Goal: Book appointment/travel/reservation

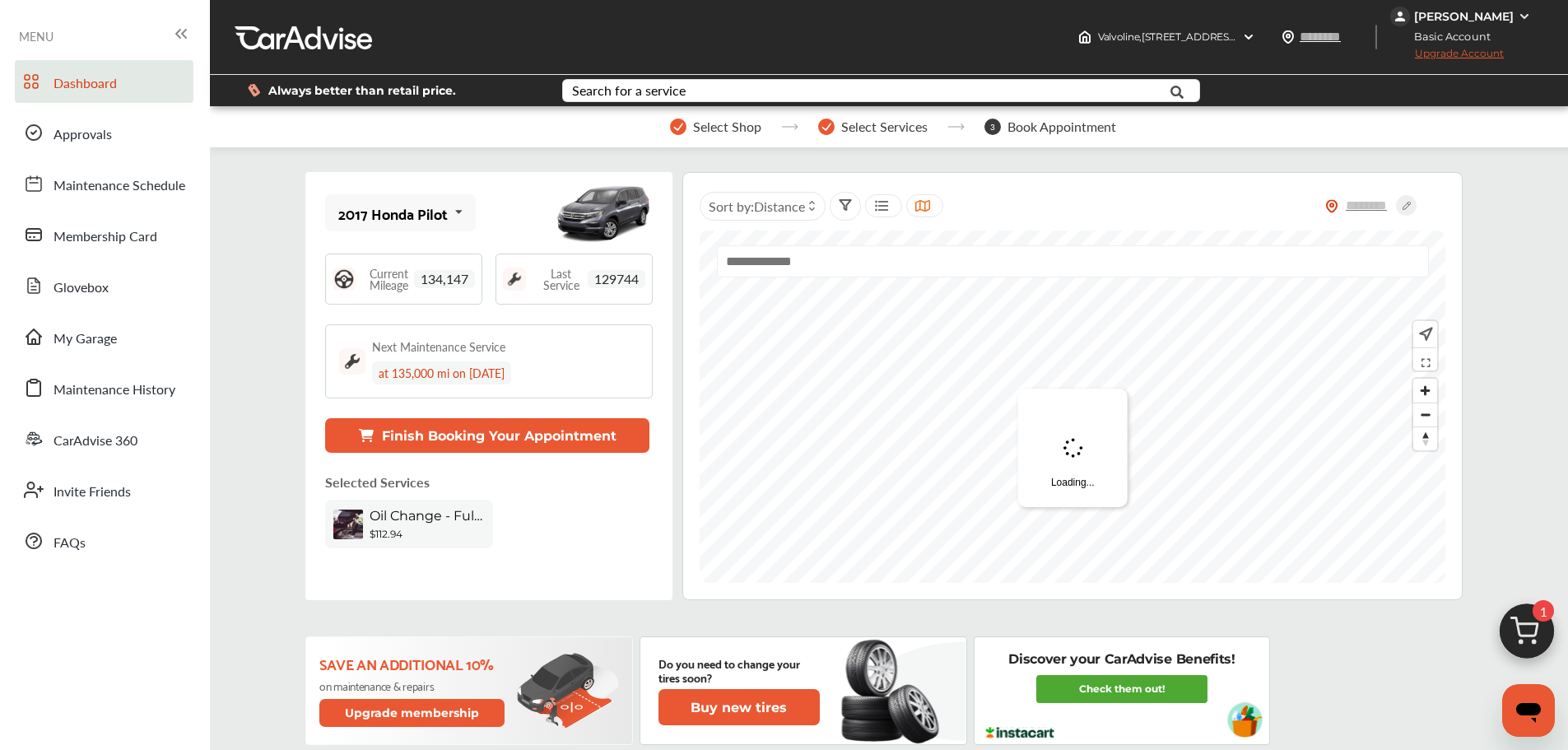
click at [122, 330] on link "My Garage" at bounding box center [104, 337] width 179 height 43
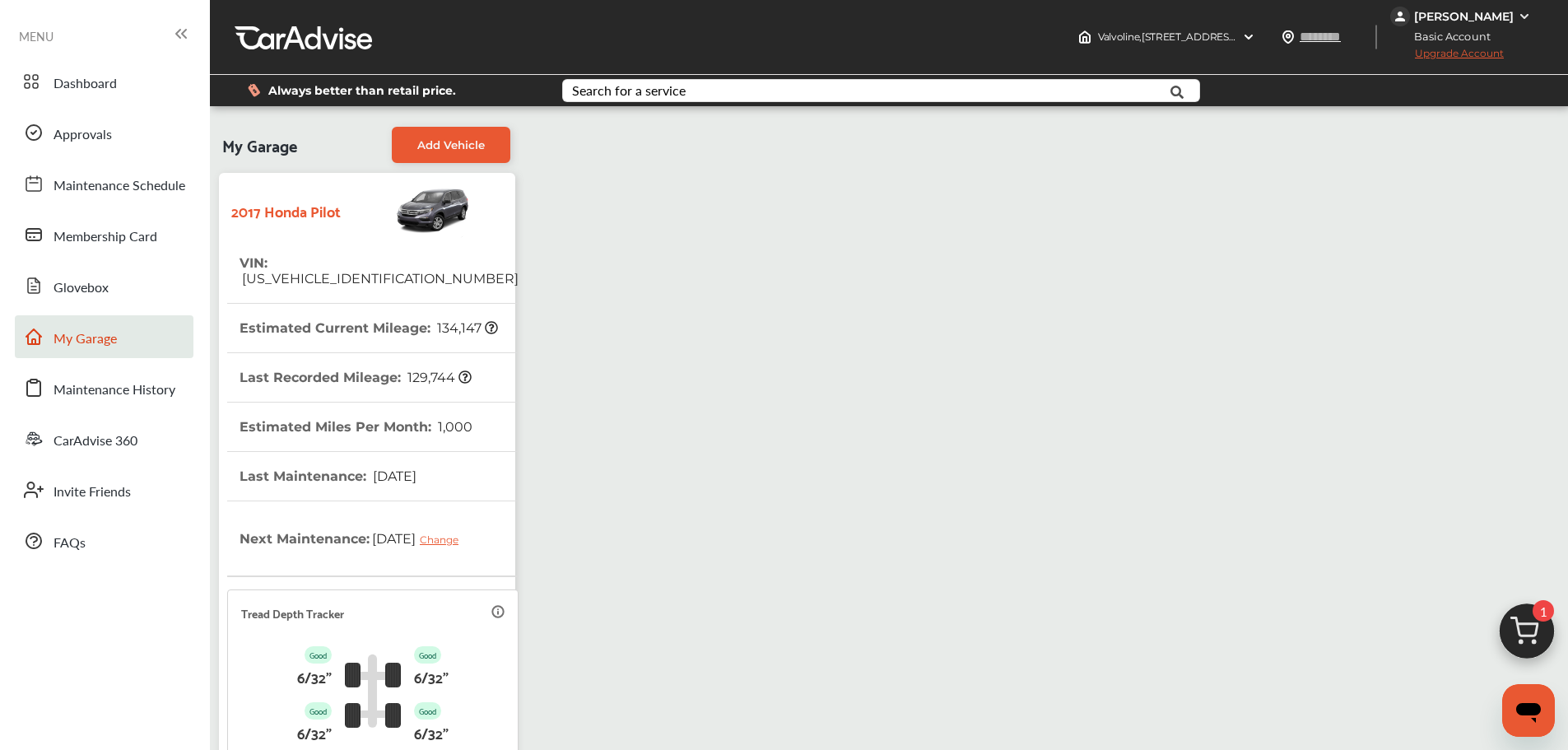
click at [1194, 612] on img at bounding box center [1526, 635] width 79 height 79
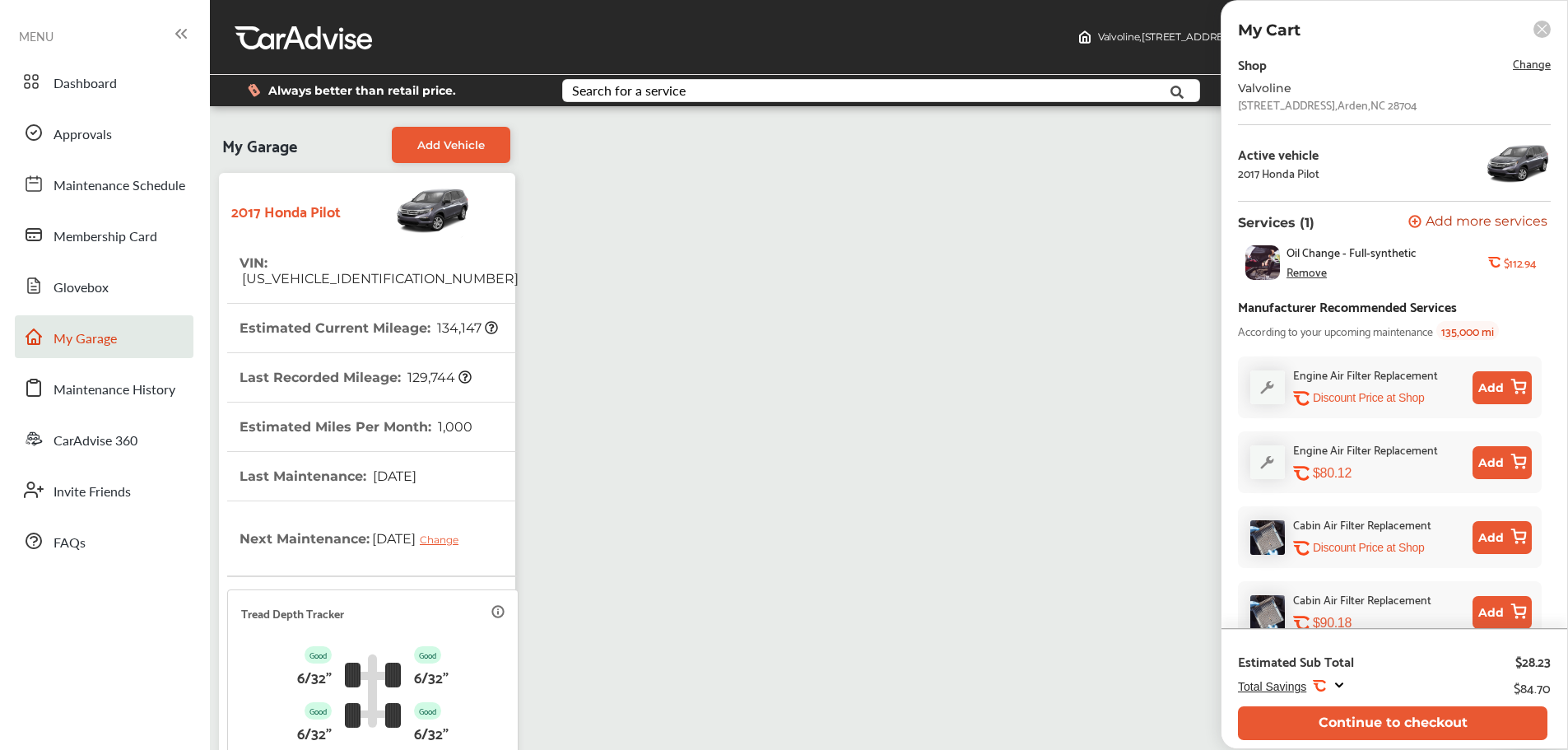
click at [1194, 649] on button "Continue to checkout" at bounding box center [1392, 723] width 309 height 34
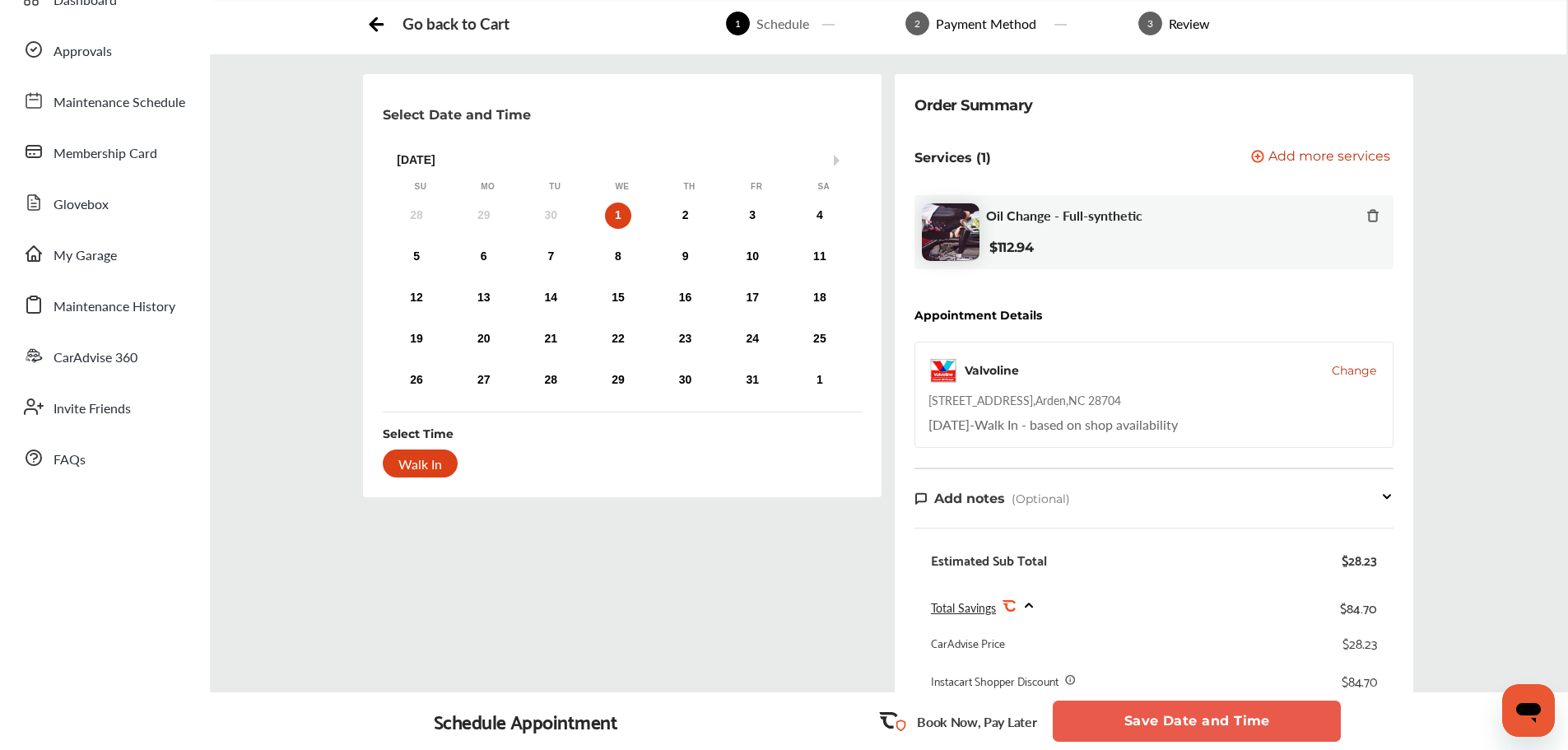
scroll to position [412, 0]
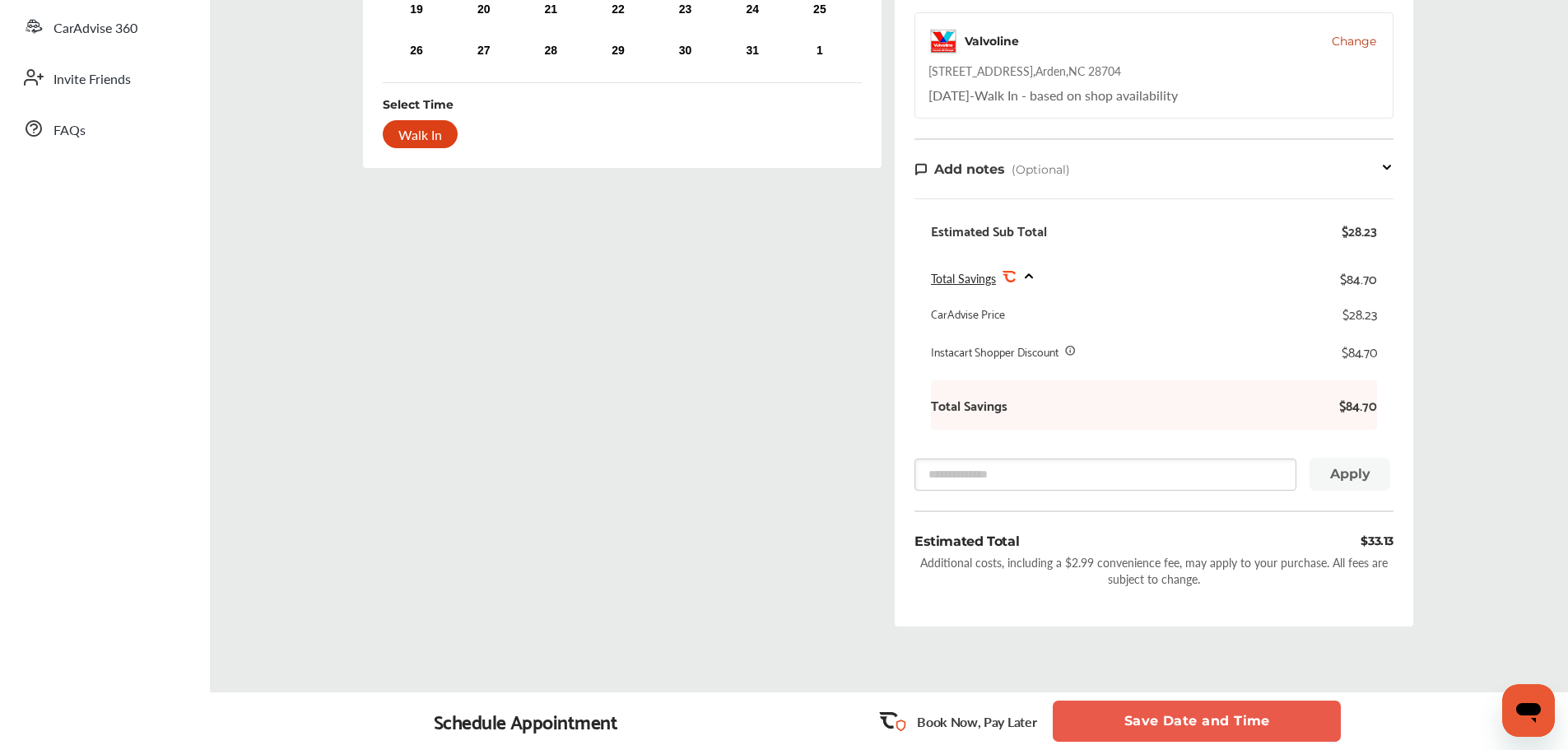
click at [1127, 649] on button "Save Date and Time" at bounding box center [1197, 721] width 288 height 41
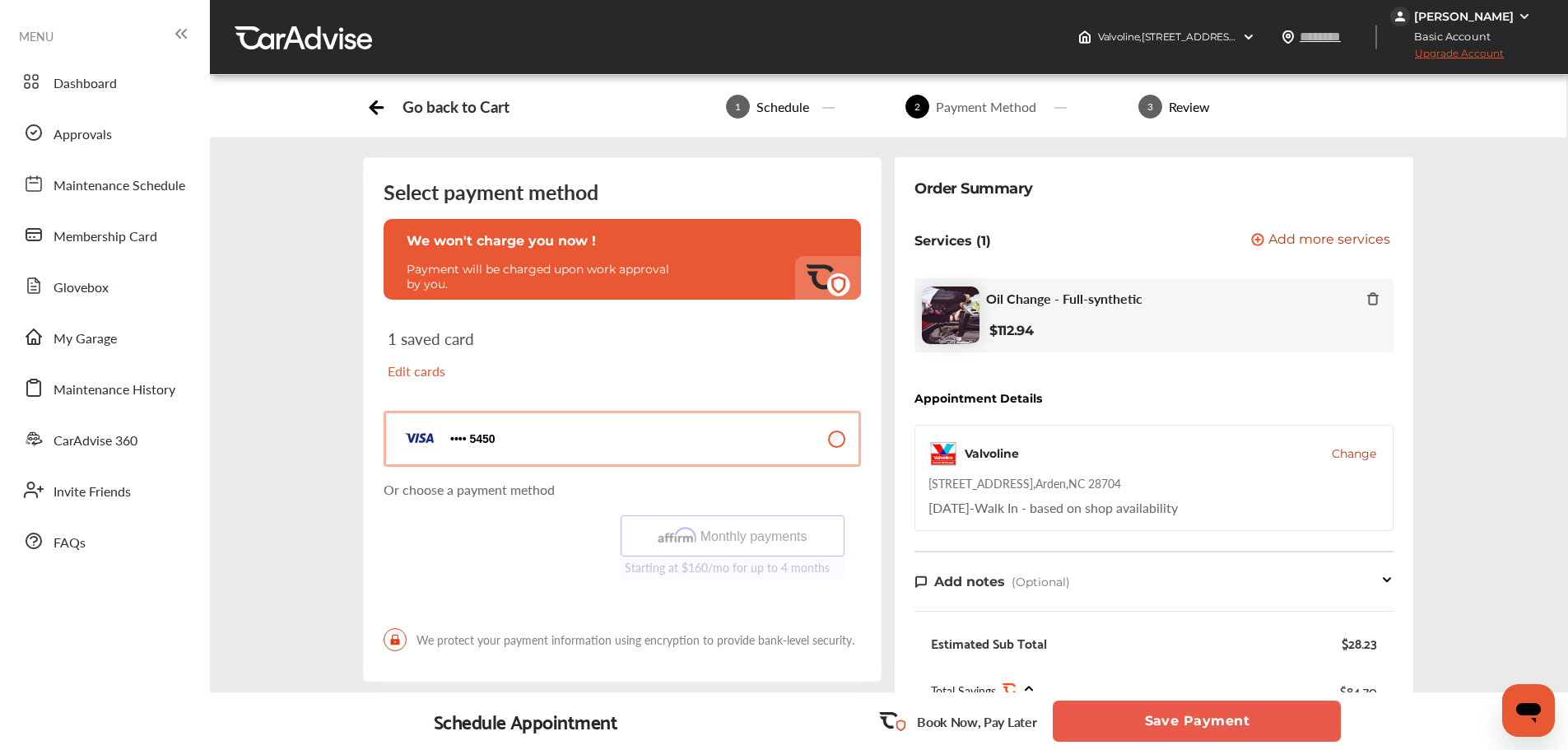
click at [1130, 649] on button "Save Payment" at bounding box center [1197, 721] width 288 height 41
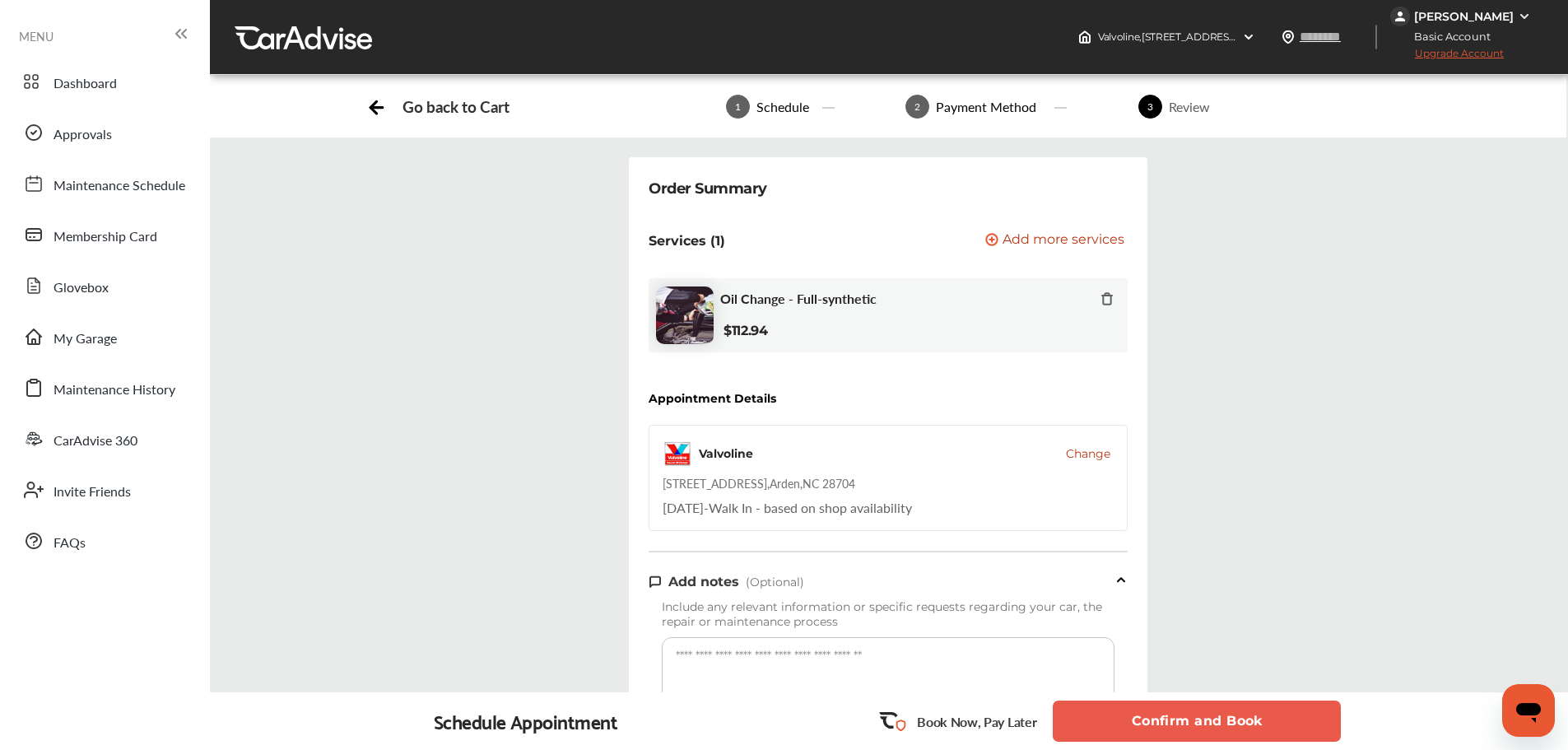
click at [1091, 649] on button "Confirm and Book" at bounding box center [1197, 721] width 288 height 41
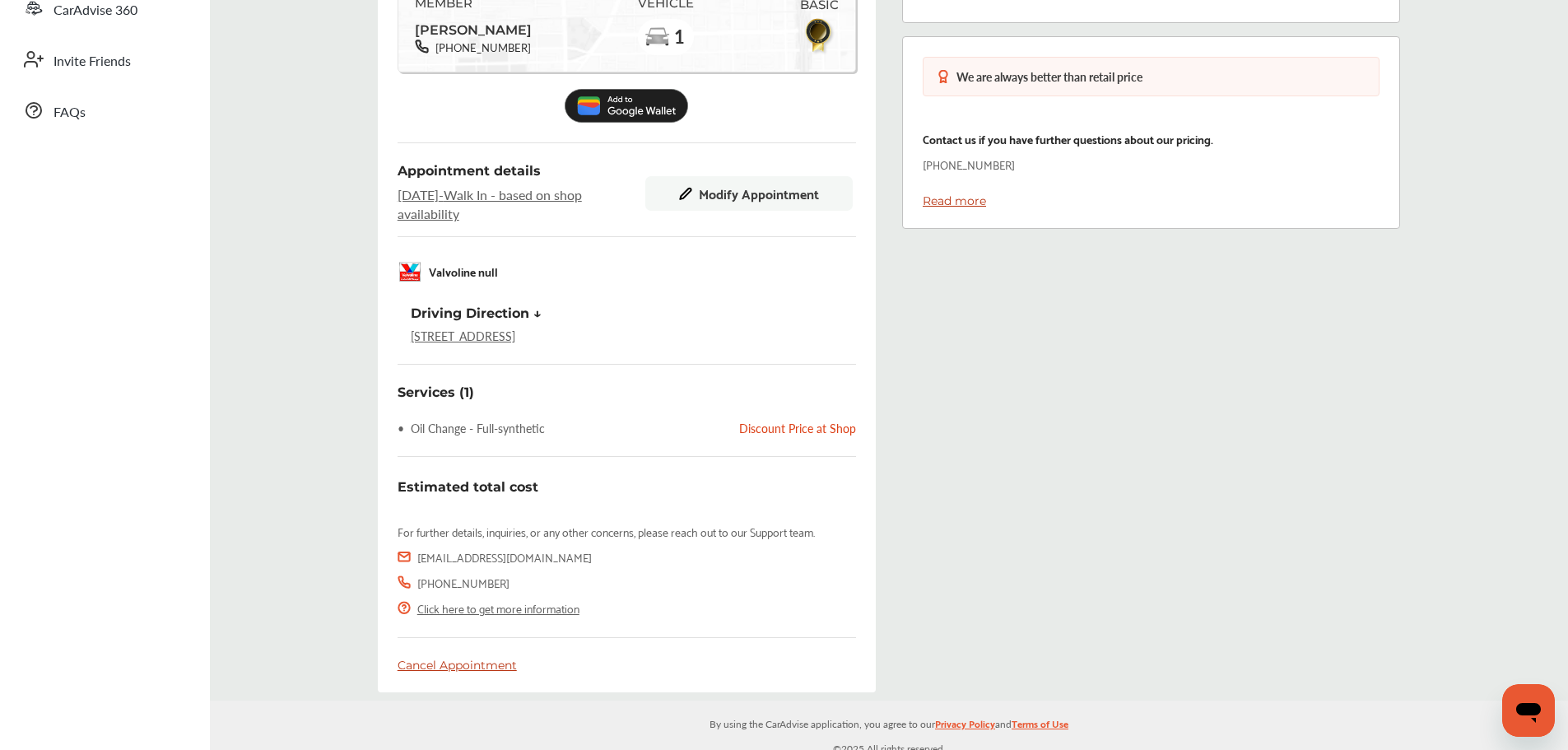
scroll to position [442, 0]
